Goal: Communication & Community: Ask a question

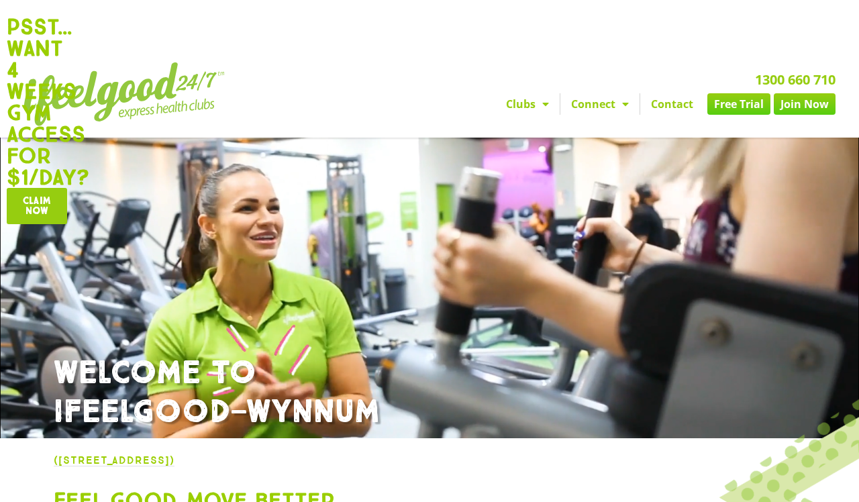
click at [335, 247] on div at bounding box center [567, 312] width 858 height 628
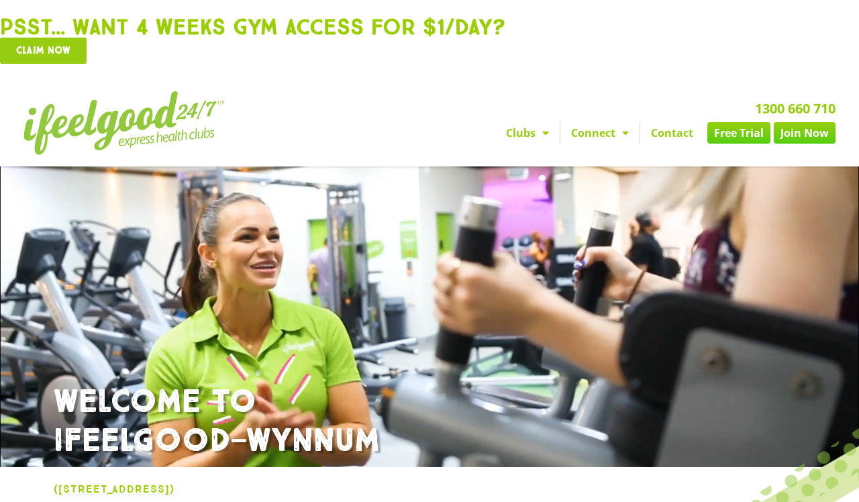
click at [664, 144] on link "Contact" at bounding box center [672, 132] width 64 height 21
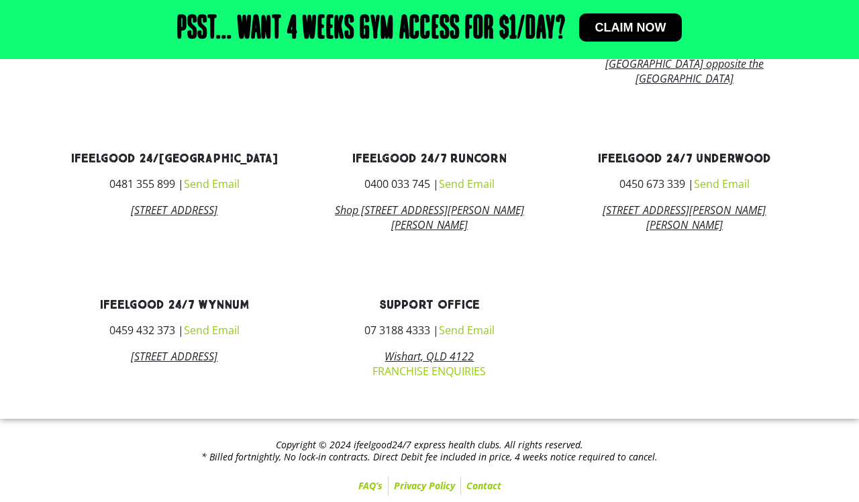
scroll to position [936, 0]
click at [205, 337] on link "Send Email" at bounding box center [212, 330] width 56 height 15
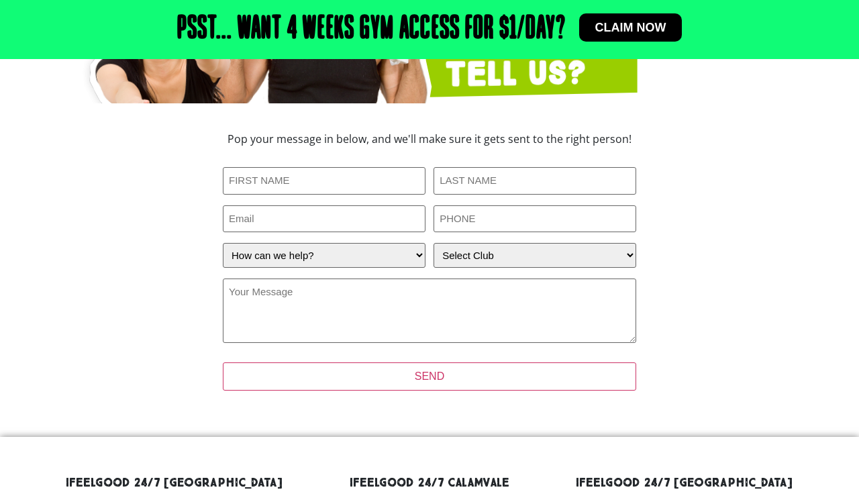
scroll to position [293, 0]
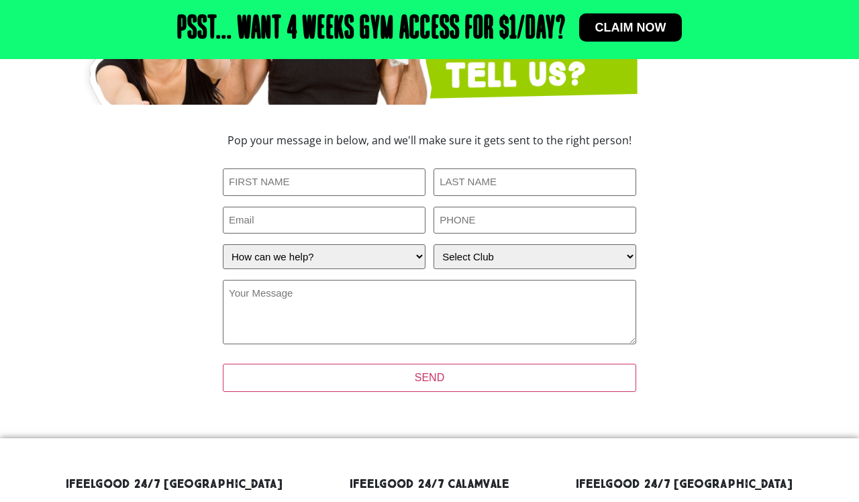
click at [303, 189] on div "URL This field is for validation purposes and should be left unchanged. First N…" at bounding box center [429, 283] width 413 height 249
type input "Lily"
type input "[PERSON_NAME]"
type input "lilybock"
type input "[EMAIL_ADDRESS][DOMAIN_NAME]"
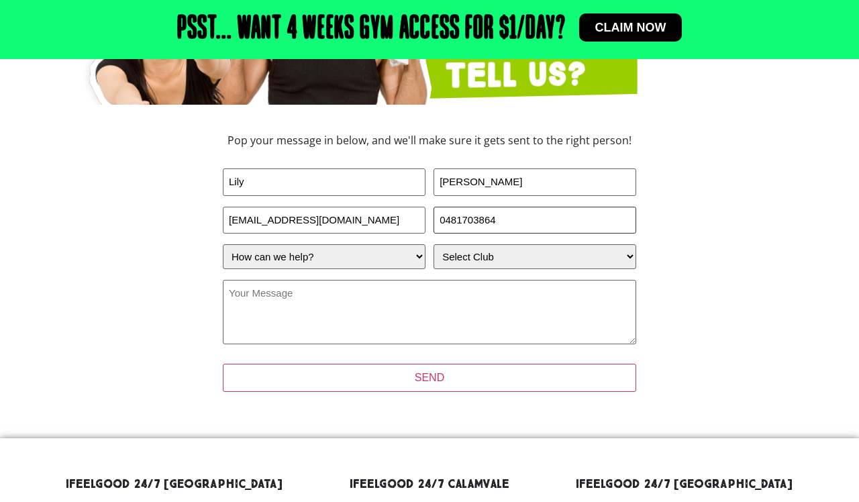
type input "0481703864"
select select "I'm a current member who has an enquiry"
select select "Wynnum"
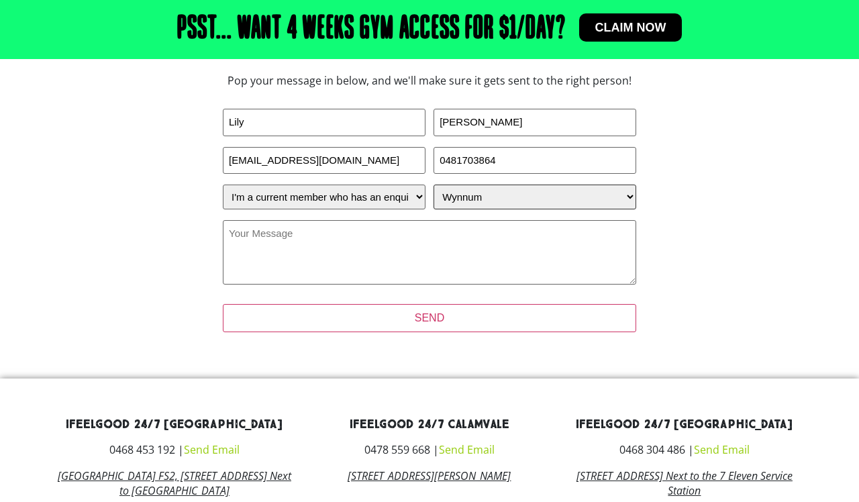
scroll to position [351, 0]
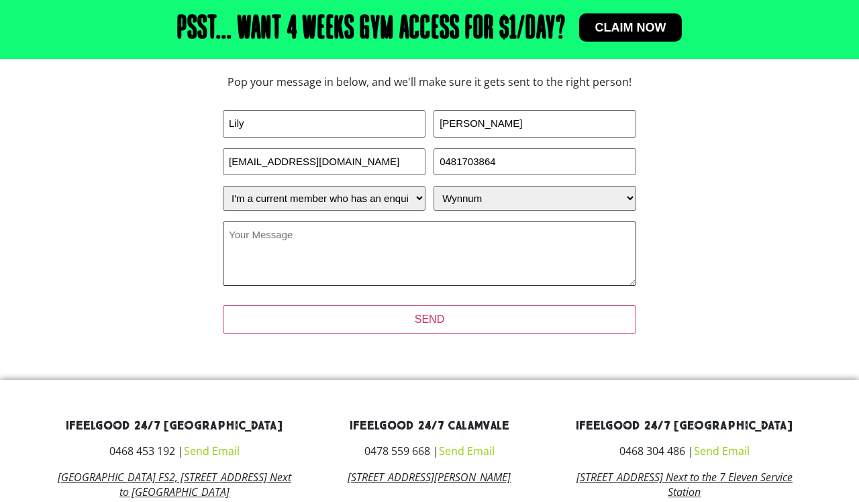
click at [272, 271] on textarea "Your Message (Required)" at bounding box center [429, 253] width 413 height 64
click at [397, 248] on textarea "Hi ive currently got a membership b ut im not able to get" at bounding box center [429, 253] width 413 height 64
click at [506, 252] on textarea "Hi ive currently got a membership but im not able to get" at bounding box center [429, 253] width 413 height 64
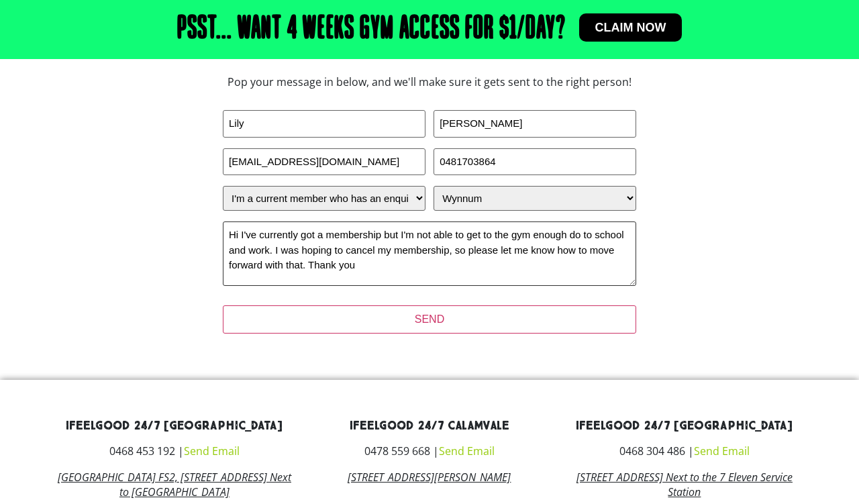
click at [592, 249] on textarea "Hi I've currently got a membership but I'm not able to get to the gym enough do…" at bounding box center [429, 253] width 413 height 64
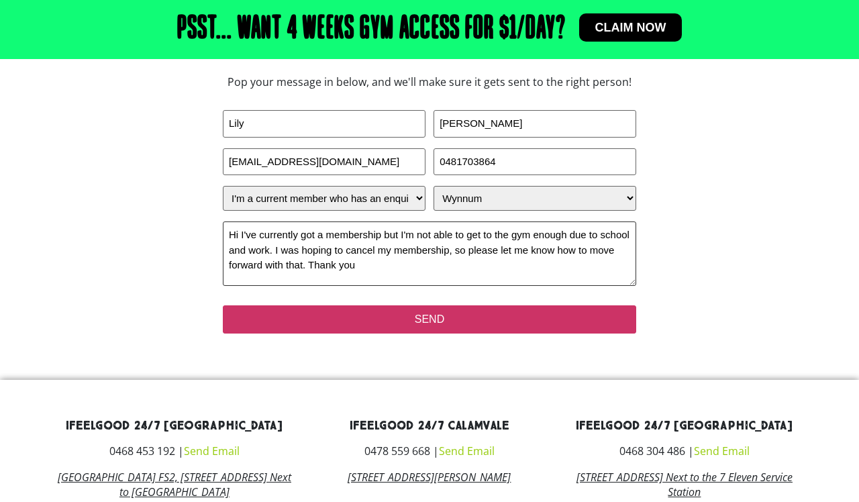
type textarea "Hi I've currently got a membership but I'm not able to get to the gym enough du…"
click at [432, 333] on input "SEND" at bounding box center [429, 319] width 413 height 28
